Goal: Transaction & Acquisition: Purchase product/service

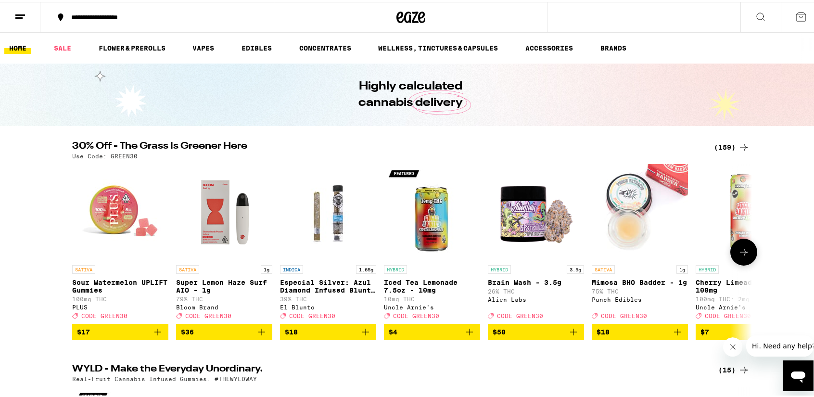
click at [738, 264] on button at bounding box center [743, 250] width 27 height 27
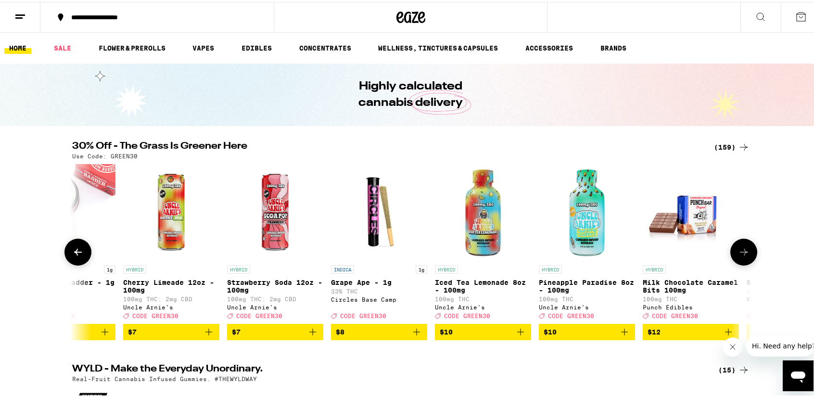
click at [738, 264] on button at bounding box center [743, 250] width 27 height 27
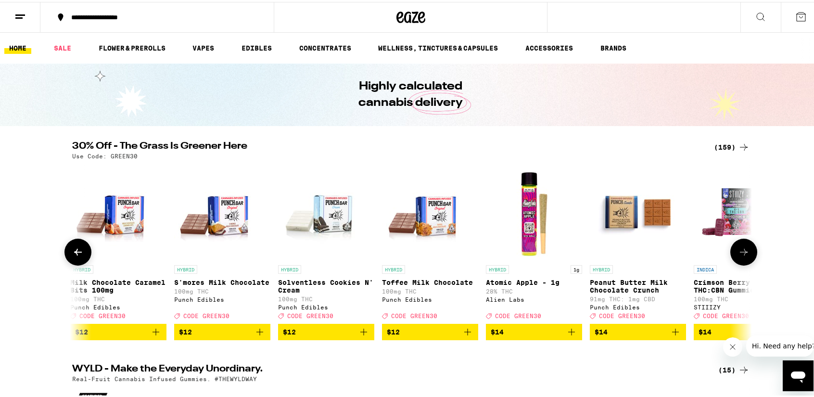
click at [738, 264] on button at bounding box center [743, 250] width 27 height 27
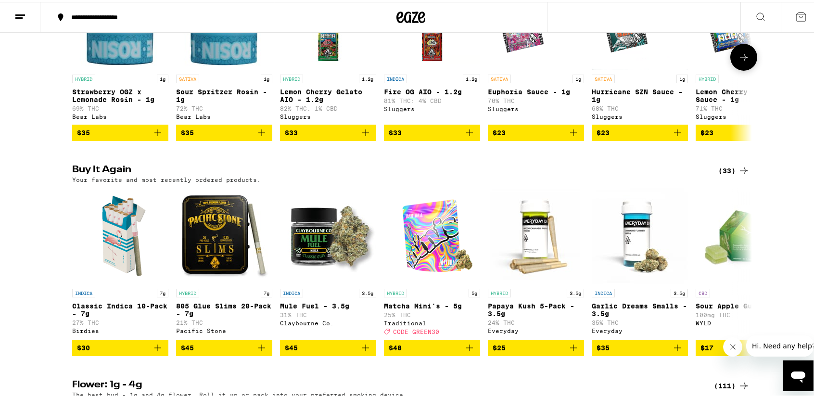
scroll to position [914, 0]
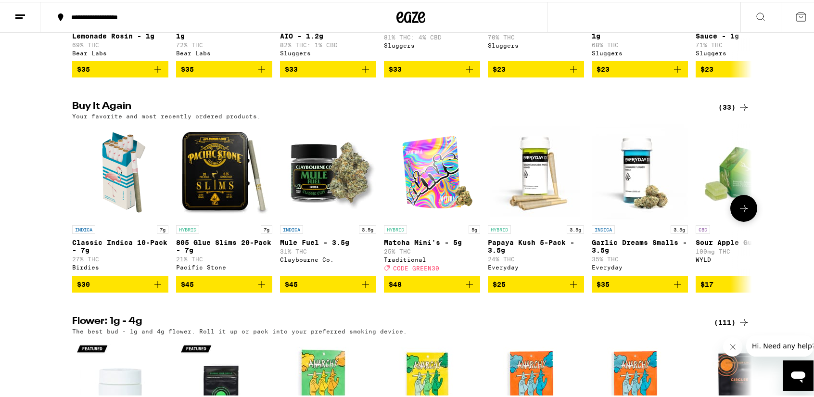
click at [748, 220] on button at bounding box center [743, 206] width 27 height 27
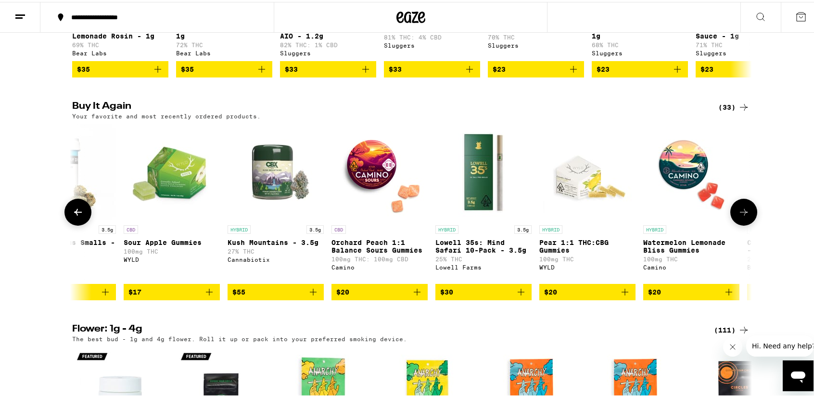
click at [748, 224] on button at bounding box center [743, 210] width 27 height 27
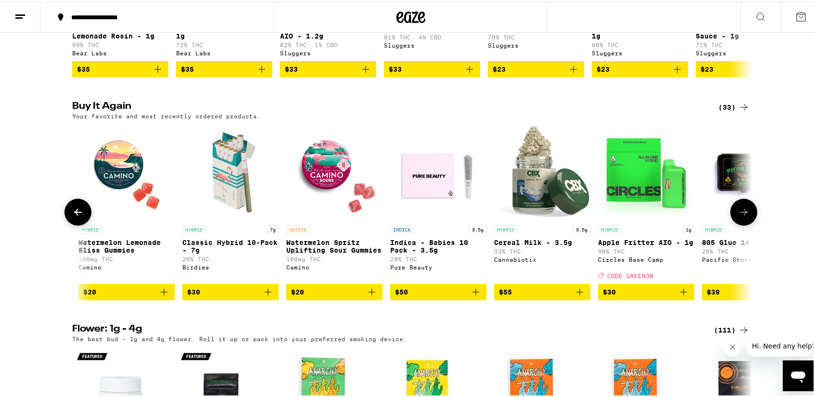
click at [748, 224] on button at bounding box center [743, 210] width 27 height 27
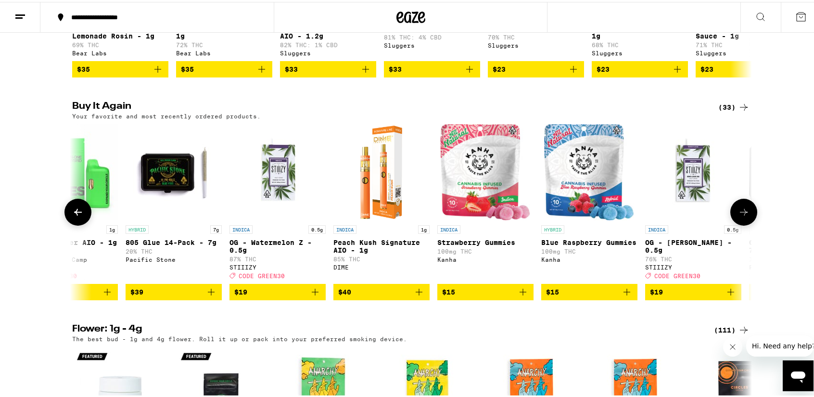
click at [748, 224] on button at bounding box center [743, 210] width 27 height 27
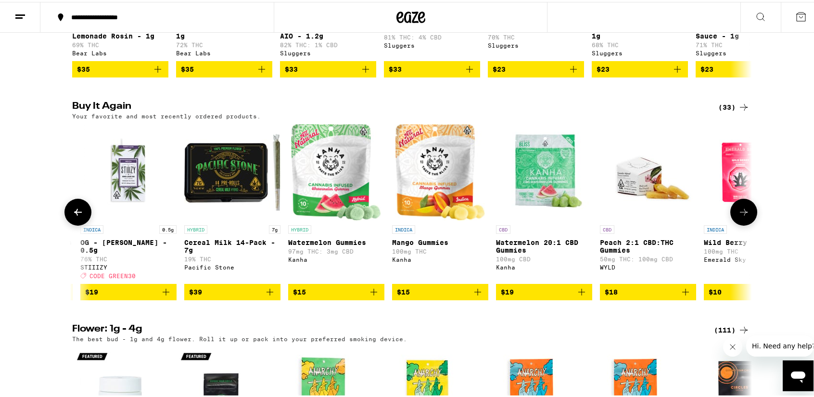
click at [748, 224] on button at bounding box center [743, 210] width 27 height 27
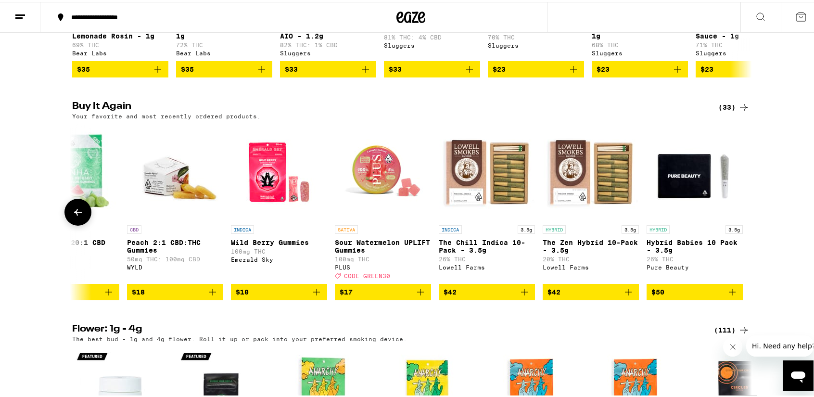
click at [748, 224] on div at bounding box center [743, 210] width 27 height 27
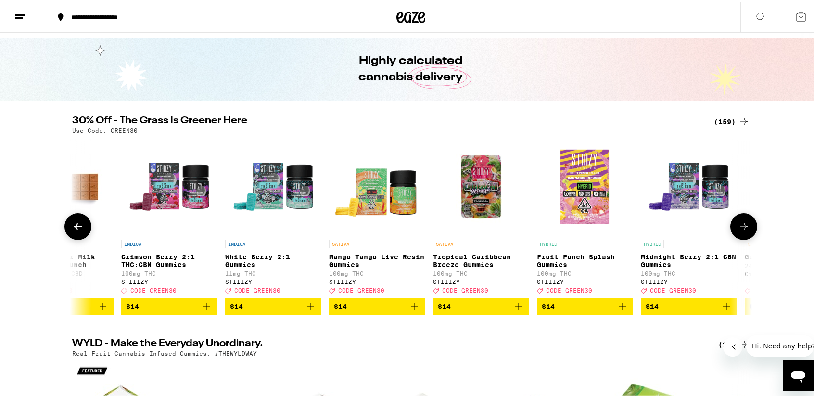
scroll to position [0, 0]
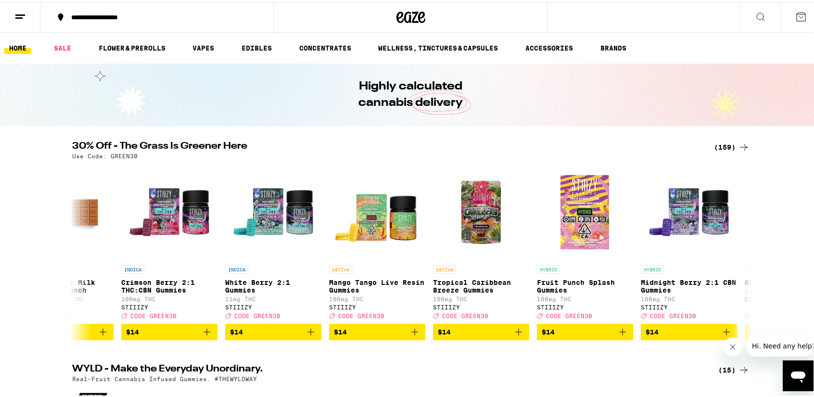
click at [755, 18] on icon at bounding box center [761, 15] width 12 height 12
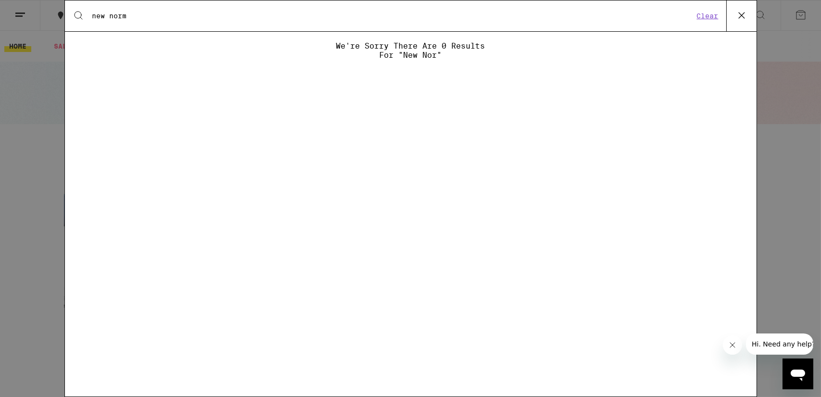
type input "new norm"
click at [735, 14] on icon at bounding box center [742, 15] width 14 height 14
